Goal: Task Accomplishment & Management: Use online tool/utility

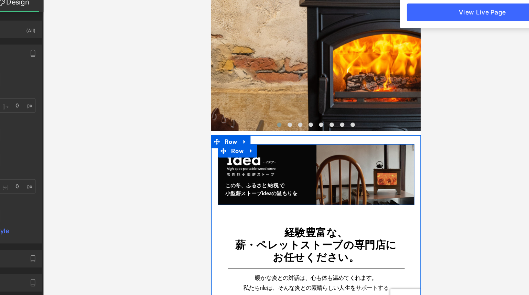
click at [311, 140] on img at bounding box center [332, 132] width 77 height 48
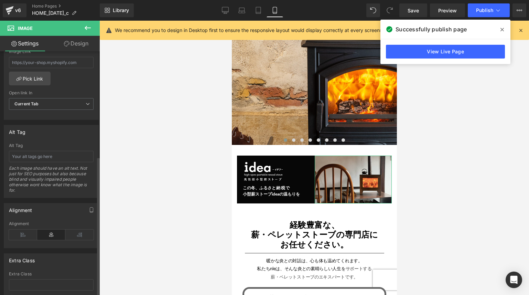
scroll to position [298, 0]
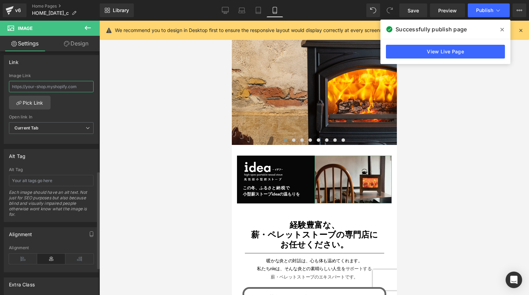
click at [69, 88] on input "text" at bounding box center [51, 86] width 85 height 11
paste input "[URL][DOMAIN_NAME]"
type input "[URL][DOMAIN_NAME]"
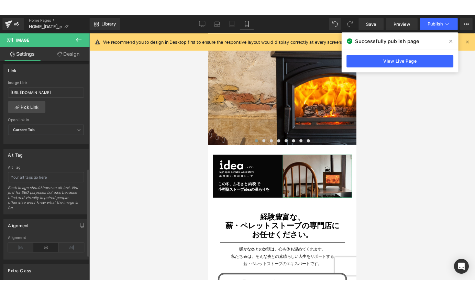
scroll to position [0, 0]
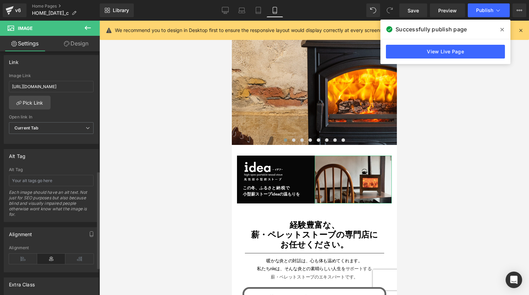
click at [72, 112] on div "[URL][DOMAIN_NAME] Image Link [URL][DOMAIN_NAME] Pick Link Current Tab New Tab …" at bounding box center [51, 108] width 94 height 71
click at [499, 12] on icon at bounding box center [498, 10] width 7 height 7
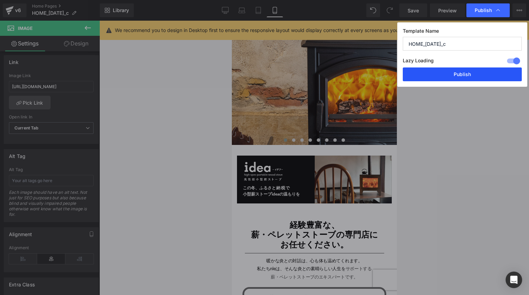
click at [477, 75] on button "Publish" at bounding box center [462, 74] width 119 height 14
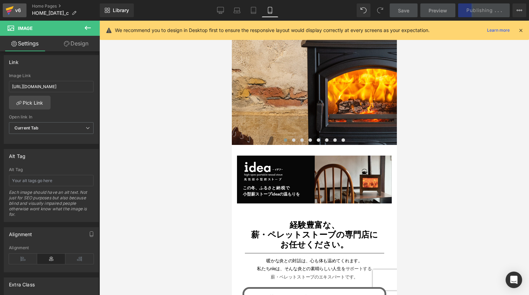
click at [17, 12] on div "v6" at bounding box center [18, 10] width 9 height 9
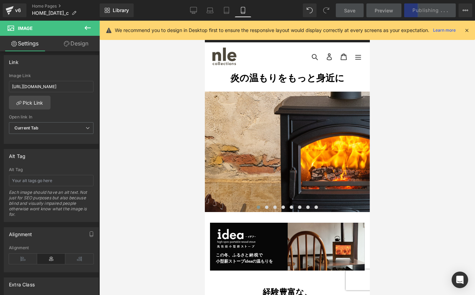
click at [465, 33] on icon at bounding box center [467, 30] width 6 height 6
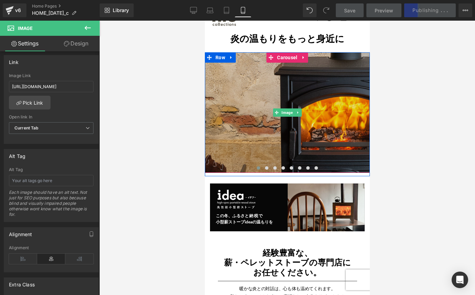
scroll to position [38, 0]
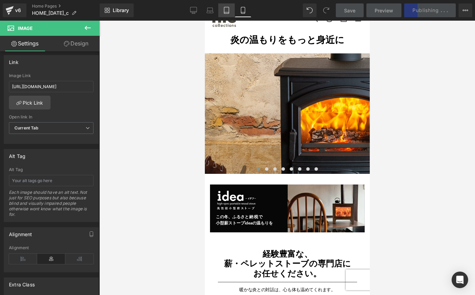
click at [224, 10] on icon at bounding box center [226, 10] width 5 height 7
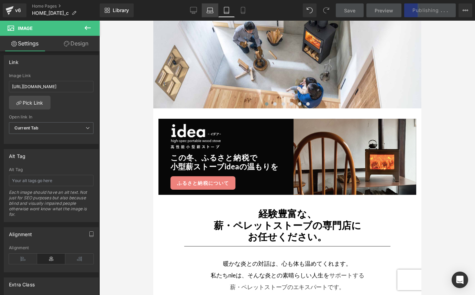
click at [210, 14] on link "Laptop" at bounding box center [210, 10] width 17 height 14
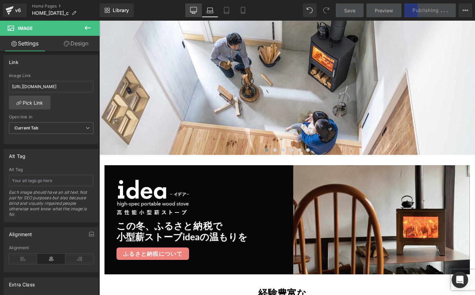
click at [195, 14] on link "Desktop" at bounding box center [193, 10] width 17 height 14
type input "105"
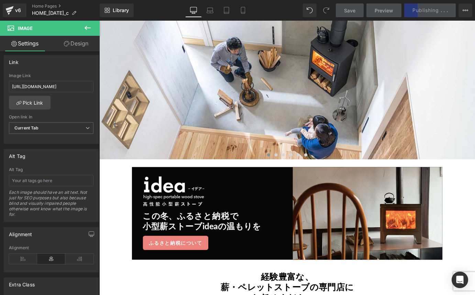
click at [412, 9] on div "Save Preview Publishing . . . Scheduled View Live Page View with current Templa…" at bounding box center [404, 10] width 142 height 14
click at [466, 8] on icon at bounding box center [466, 11] width 6 height 6
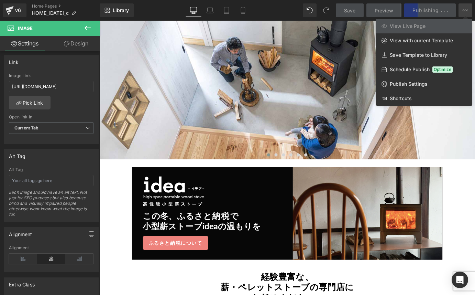
click at [466, 8] on icon at bounding box center [466, 11] width 6 height 6
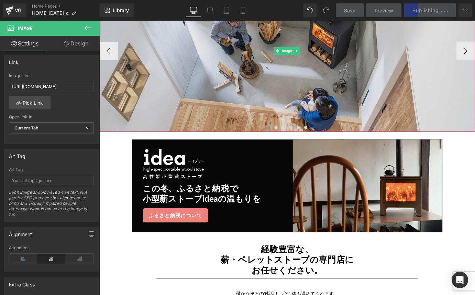
scroll to position [136, 0]
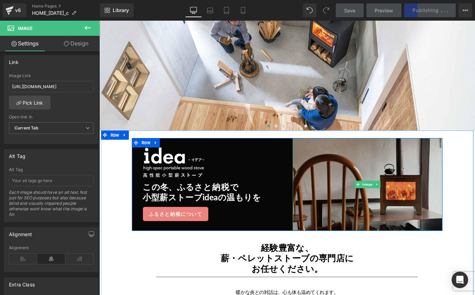
click at [351, 212] on img at bounding box center [397, 202] width 166 height 102
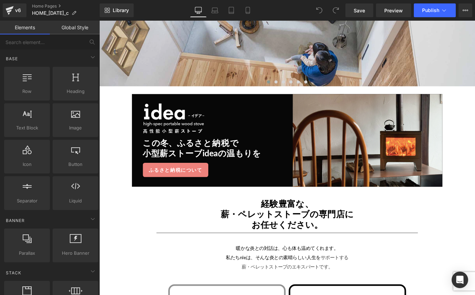
scroll to position [173, 0]
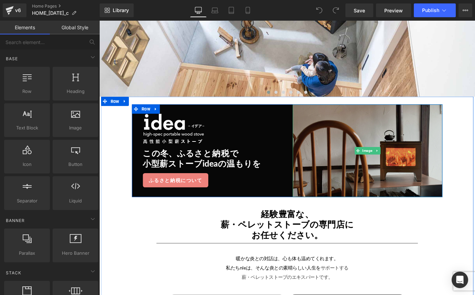
click at [344, 178] on img at bounding box center [397, 164] width 166 height 102
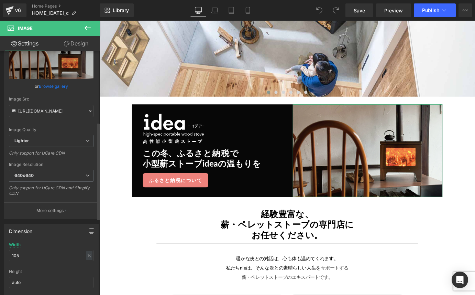
scroll to position [0, 0]
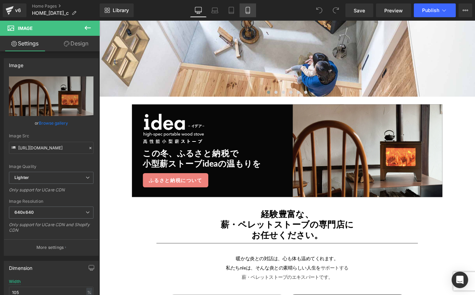
click at [247, 10] on icon at bounding box center [248, 10] width 7 height 7
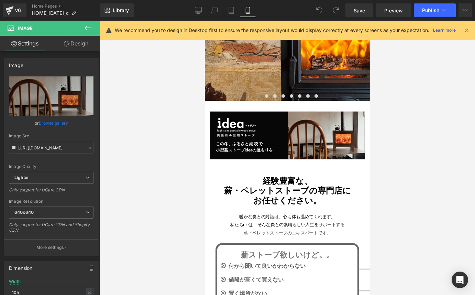
scroll to position [110, 0]
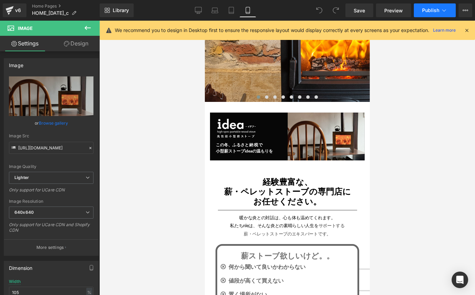
click at [427, 11] on span "Publish" at bounding box center [430, 11] width 17 height 6
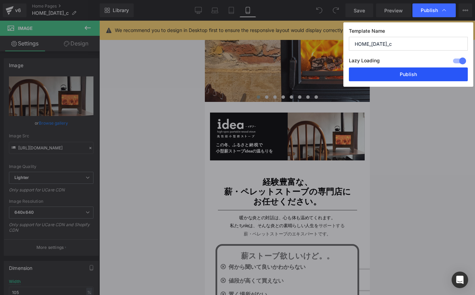
click at [427, 75] on button "Publish" at bounding box center [408, 74] width 119 height 14
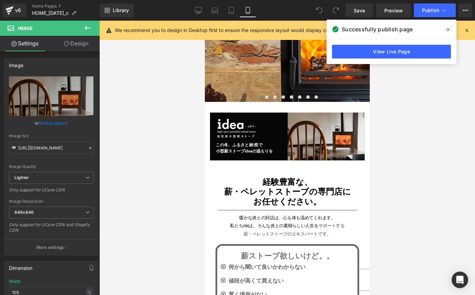
click at [432, 83] on div at bounding box center [287, 158] width 376 height 274
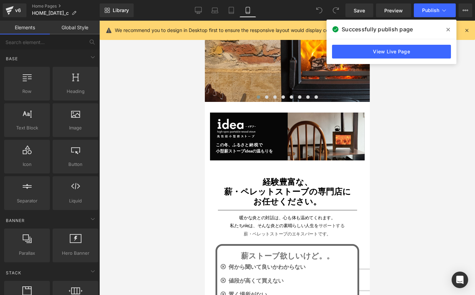
click at [447, 32] on icon at bounding box center [448, 30] width 3 height 6
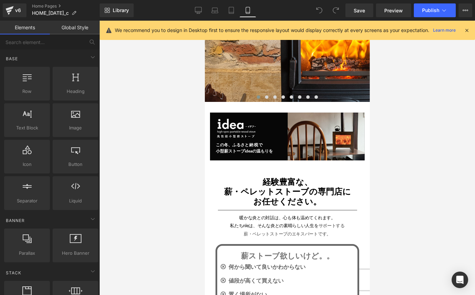
click at [469, 33] on icon at bounding box center [467, 30] width 6 height 6
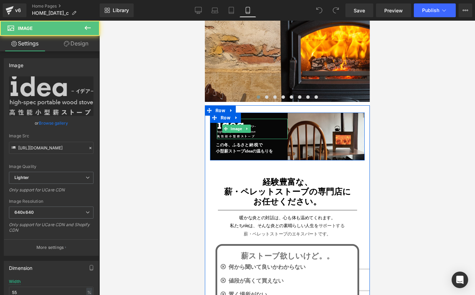
click at [275, 131] on div at bounding box center [252, 129] width 71 height 20
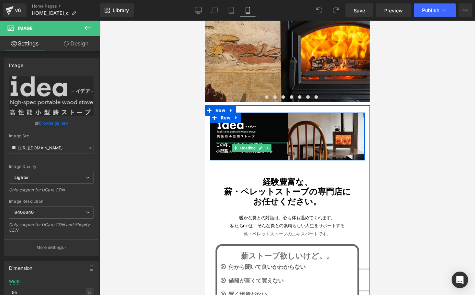
click at [252, 143] on div at bounding box center [252, 143] width 72 height 2
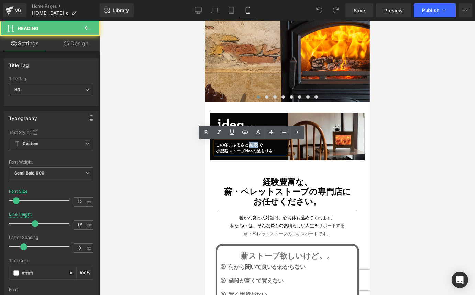
click at [252, 143] on span "と納税で" at bounding box center [254, 144] width 19 height 5
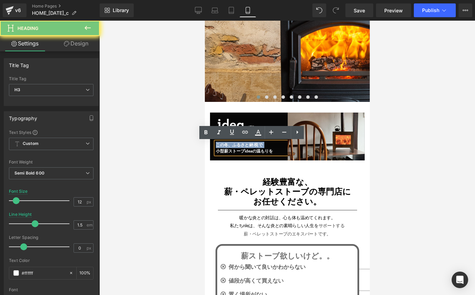
click at [252, 143] on span "と納税で" at bounding box center [254, 144] width 19 height 5
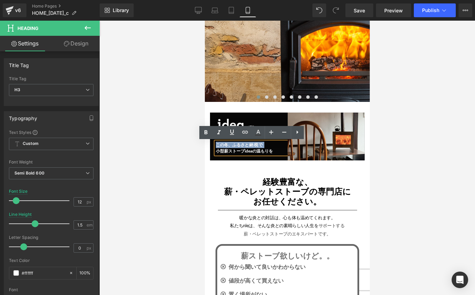
click at [241, 144] on h3 "この冬、ふるさ と納税で" at bounding box center [252, 145] width 72 height 6
drag, startPoint x: 233, startPoint y: 145, endPoint x: 262, endPoint y: 145, distance: 29.2
click at [262, 145] on h3 "この冬、ふるさ と納税で" at bounding box center [252, 145] width 72 height 6
click at [259, 133] on icon at bounding box center [258, 132] width 8 height 8
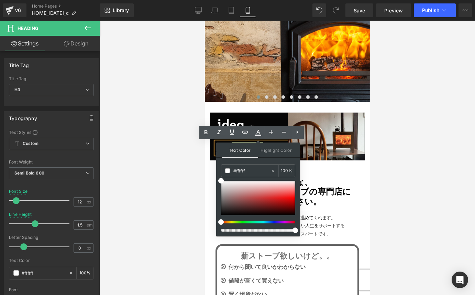
click at [274, 173] on icon at bounding box center [273, 170] width 5 height 5
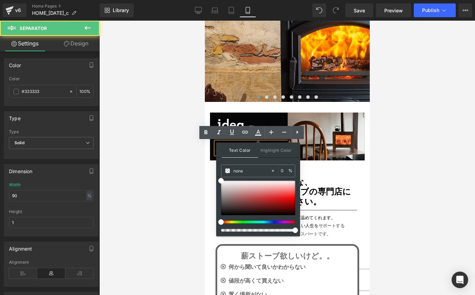
click at [315, 211] on hr at bounding box center [287, 212] width 139 height 4
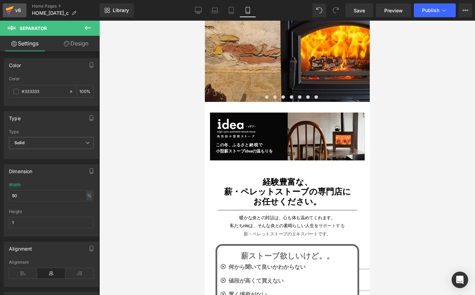
click at [18, 10] on div "v6" at bounding box center [18, 10] width 9 height 9
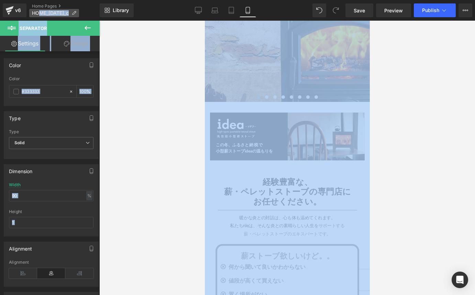
click at [41, 15] on span "HOME_[DATE]_c" at bounding box center [50, 13] width 37 height 6
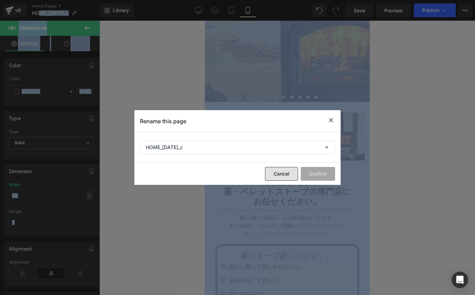
click at [273, 176] on button "Cancel" at bounding box center [281, 174] width 33 height 14
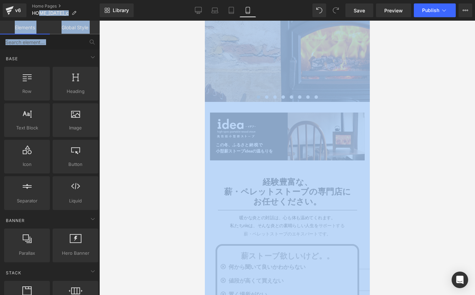
click at [170, 109] on div at bounding box center [287, 158] width 376 height 274
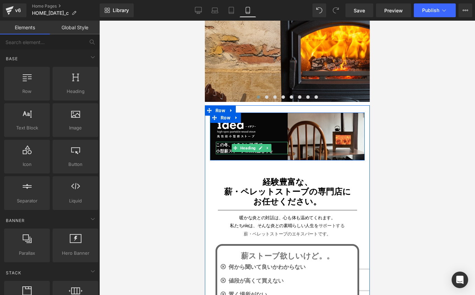
click at [280, 151] on h3 "小型薪ストーブideaの温もりを" at bounding box center [252, 151] width 72 height 6
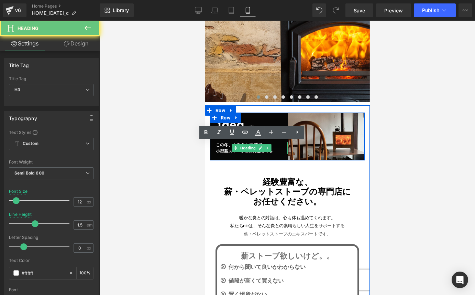
click at [280, 151] on h3 "小型薪ストーブideaの温もりを" at bounding box center [252, 151] width 72 height 6
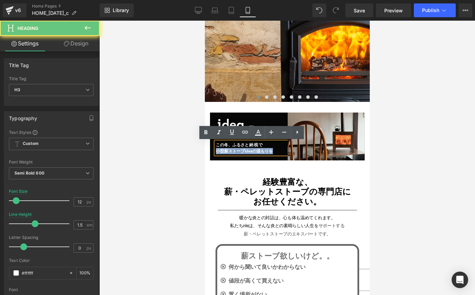
click at [280, 151] on h3 "小型薪ストーブideaの温もりを" at bounding box center [252, 151] width 72 height 6
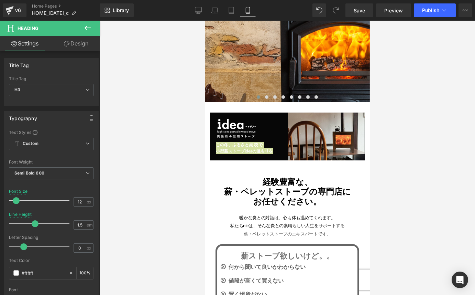
click at [177, 165] on div at bounding box center [287, 158] width 376 height 274
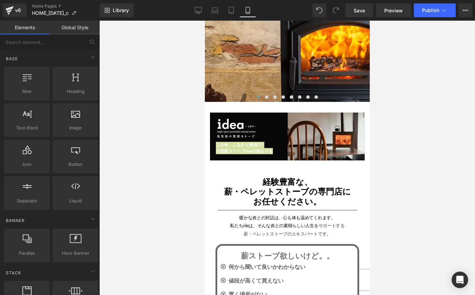
click at [177, 165] on div at bounding box center [287, 158] width 376 height 274
click at [198, 165] on div at bounding box center [287, 158] width 376 height 274
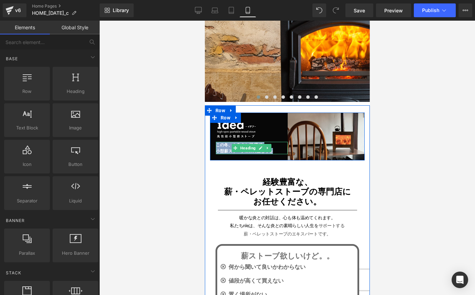
click at [227, 147] on h3 "この冬、ふるさ と納税で" at bounding box center [252, 145] width 72 height 6
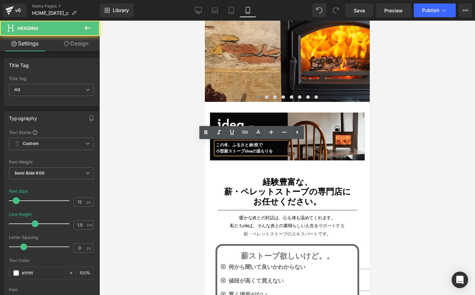
drag, startPoint x: 274, startPoint y: 150, endPoint x: 214, endPoint y: 143, distance: 60.6
click at [216, 143] on div "この冬、ふるさ と納税で 小型薪ストーブideaの温もりを" at bounding box center [252, 148] width 72 height 12
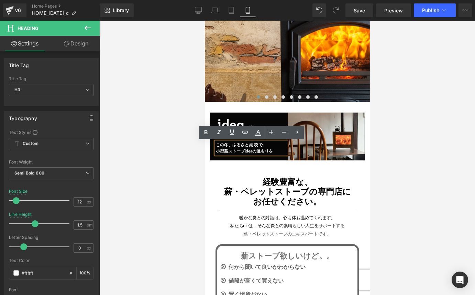
click at [225, 147] on h3 "この冬、ふるさ と納税で" at bounding box center [252, 145] width 72 height 6
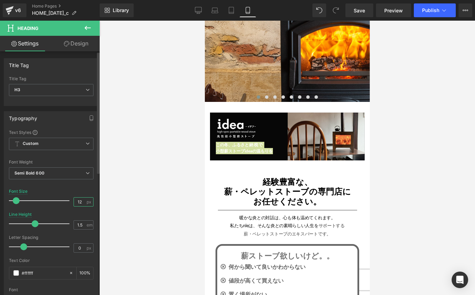
click at [80, 202] on input "12" at bounding box center [80, 201] width 12 height 9
type input "10"
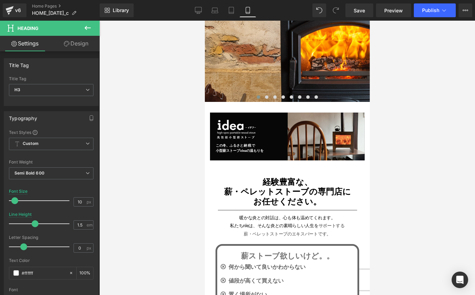
click at [178, 171] on div at bounding box center [287, 158] width 376 height 274
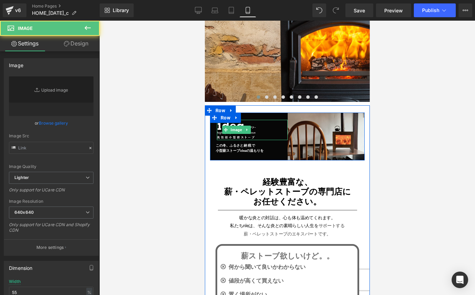
click at [270, 138] on div at bounding box center [252, 139] width 71 height 2
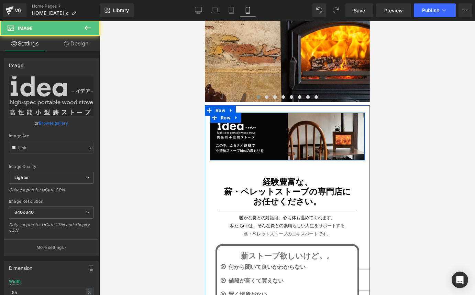
click at [268, 151] on link at bounding box center [267, 148] width 7 height 8
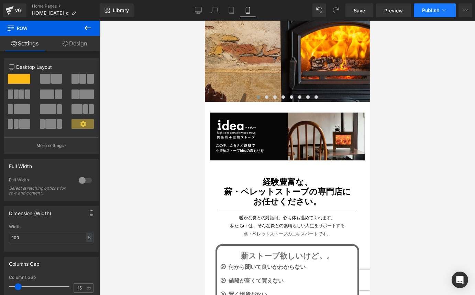
click at [429, 8] on span "Publish" at bounding box center [430, 11] width 17 height 6
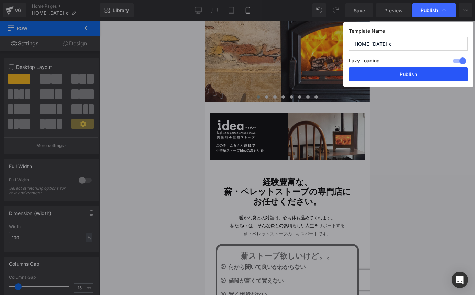
click at [413, 71] on button "Publish" at bounding box center [408, 74] width 119 height 14
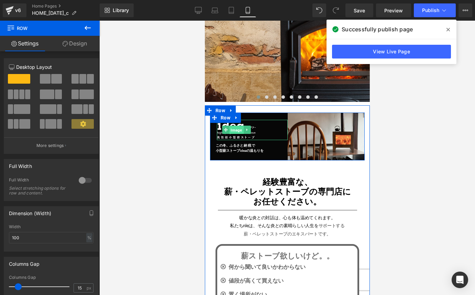
click at [238, 130] on span "Image" at bounding box center [236, 130] width 14 height 8
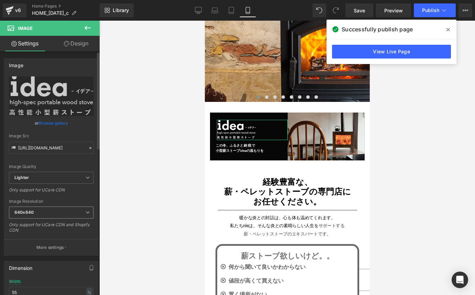
click at [49, 213] on span "640x640" at bounding box center [51, 212] width 85 height 12
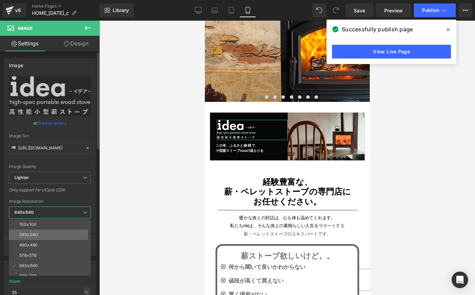
click at [44, 235] on li "240x240" at bounding box center [51, 234] width 85 height 10
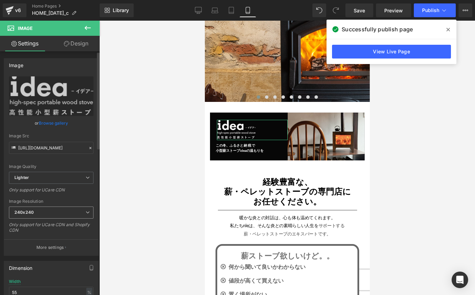
click at [52, 212] on span "240x240" at bounding box center [51, 212] width 85 height 12
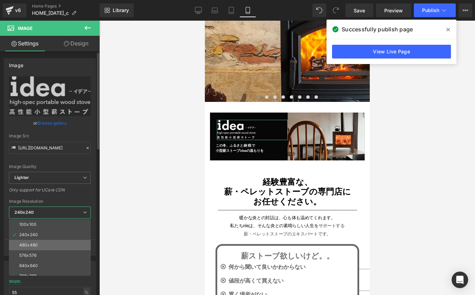
click at [45, 246] on li "480x480" at bounding box center [51, 245] width 85 height 10
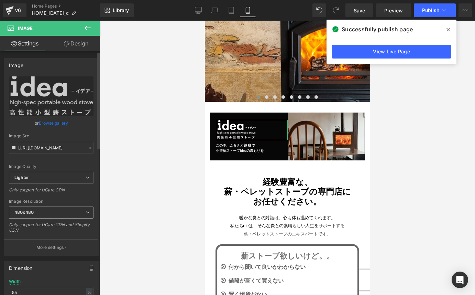
click at [68, 214] on span "480x480" at bounding box center [51, 212] width 85 height 12
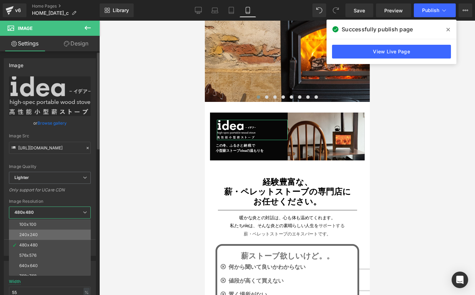
click at [61, 233] on li "240x240" at bounding box center [51, 234] width 85 height 10
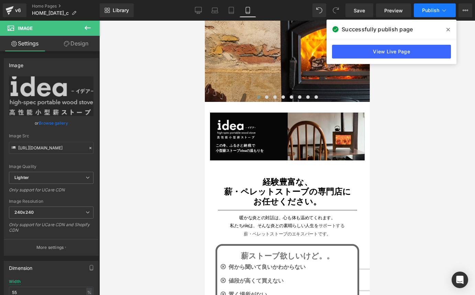
click at [428, 11] on span "Publish" at bounding box center [430, 11] width 17 height 6
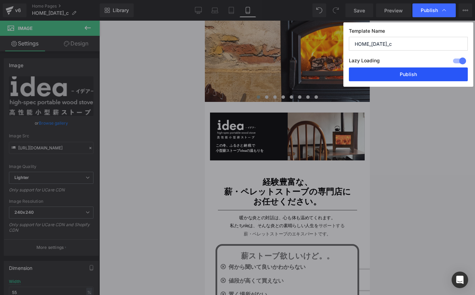
click at [398, 76] on button "Publish" at bounding box center [408, 74] width 119 height 14
